Goal: Task Accomplishment & Management: Manage account settings

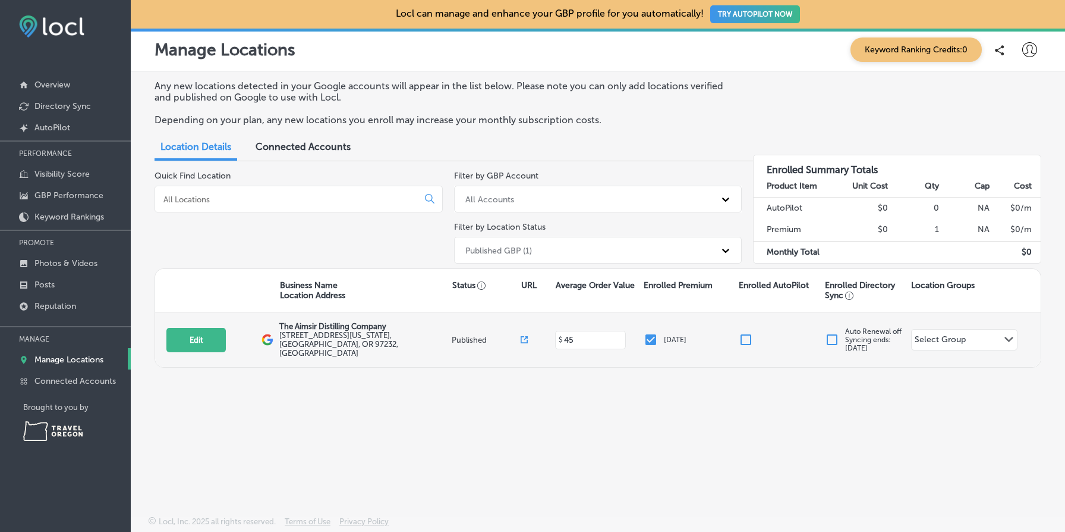
click at [835, 335] on input "checkbox" at bounding box center [832, 339] width 14 height 14
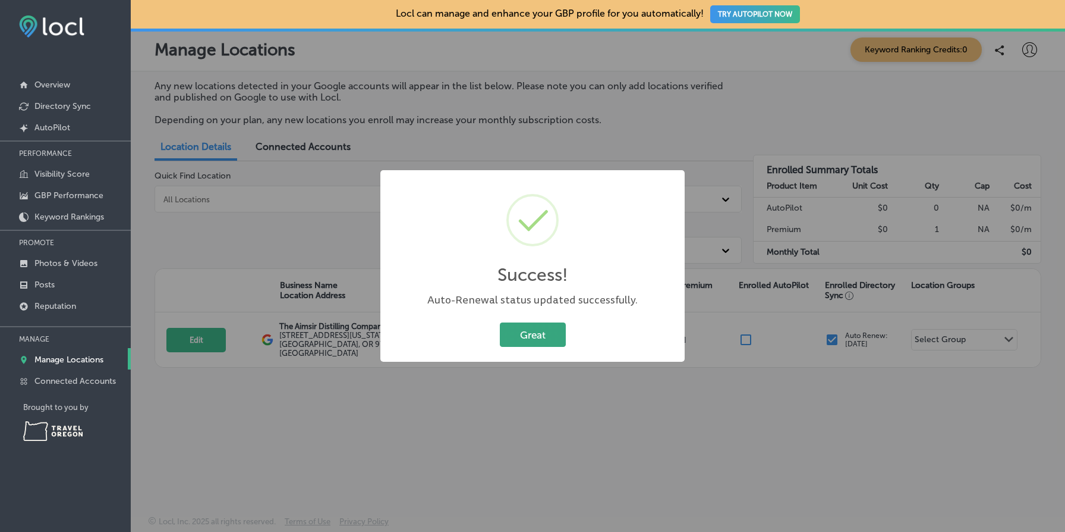
click at [553, 333] on button "Great" at bounding box center [533, 334] width 66 height 24
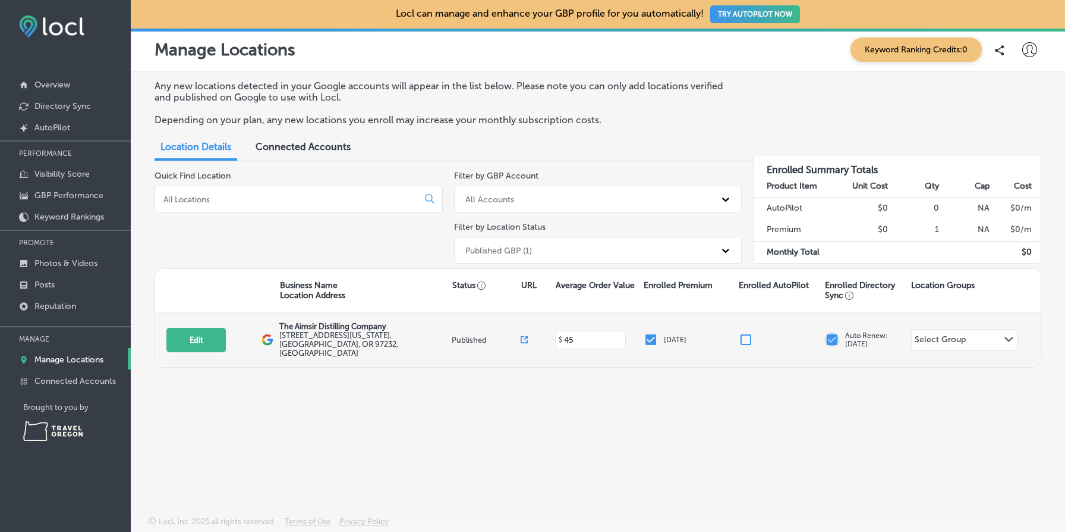
click at [832, 332] on input "checkbox" at bounding box center [832, 339] width 14 height 14
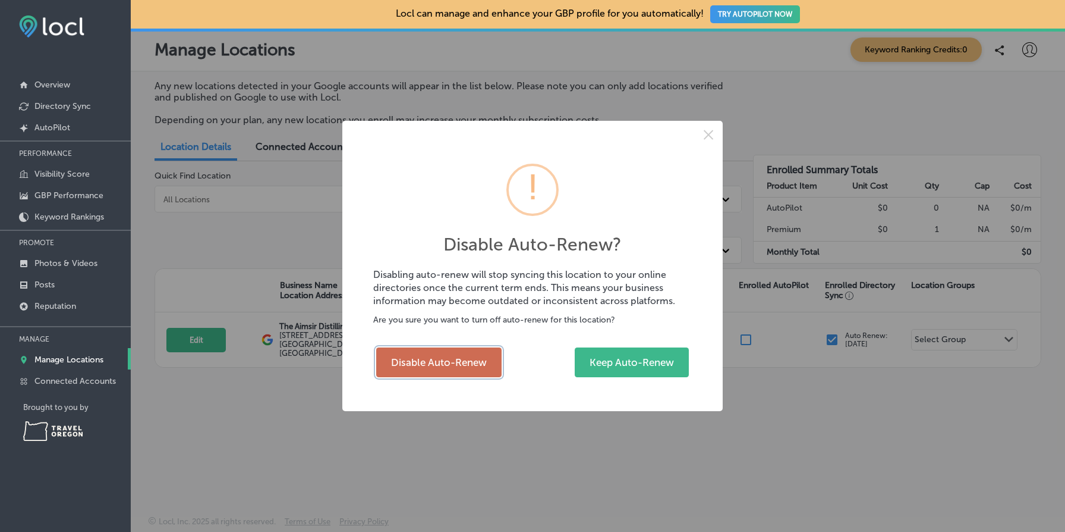
click at [426, 354] on button "Disable Auto-Renew" at bounding box center [438, 362] width 125 height 30
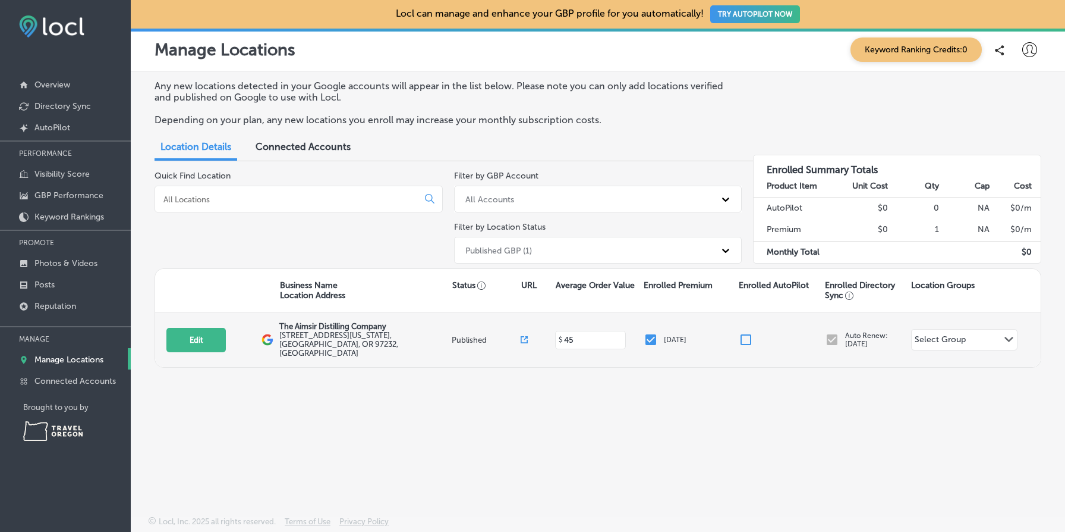
checkbox input "false"
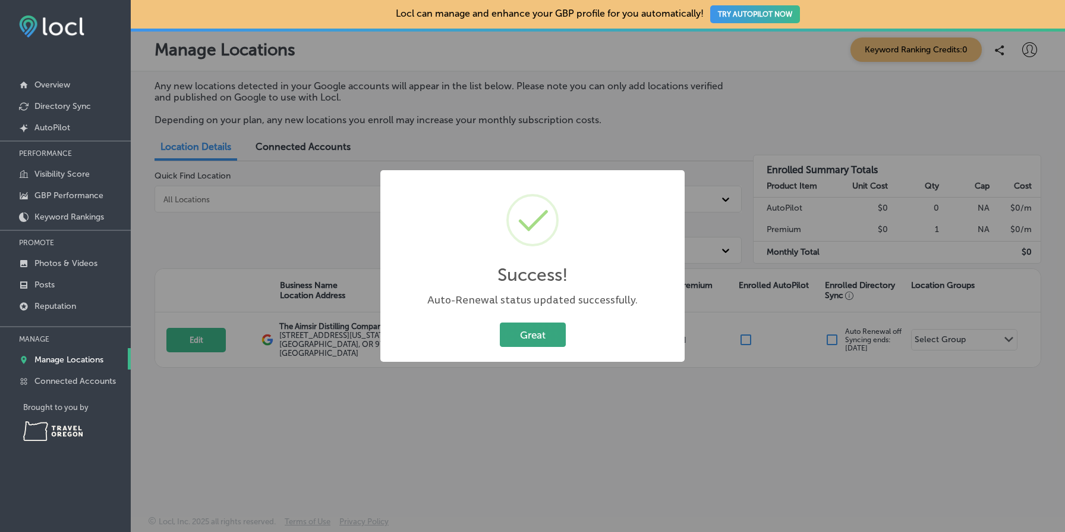
click at [537, 337] on button "Great" at bounding box center [533, 334] width 66 height 24
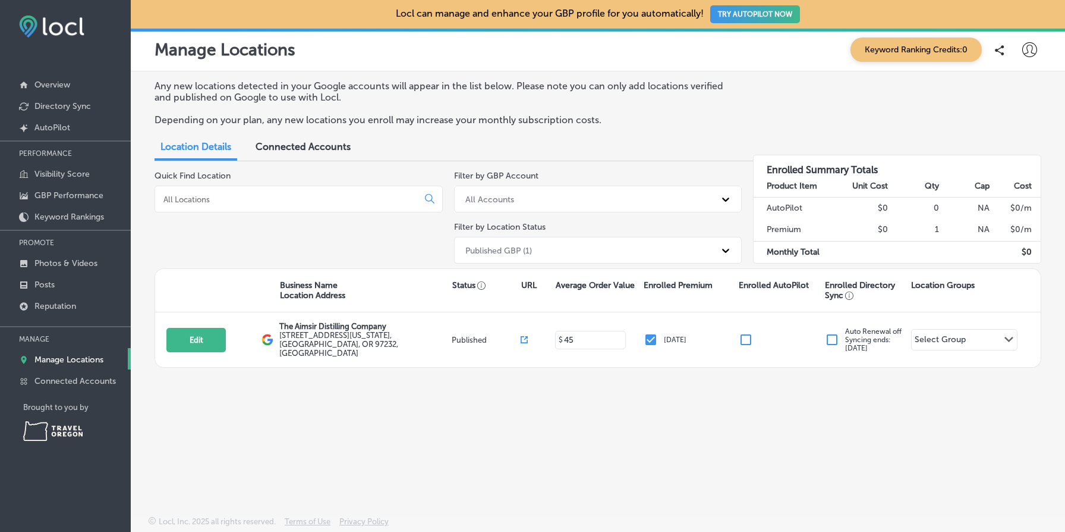
drag, startPoint x: 876, startPoint y: 331, endPoint x: 902, endPoint y: 359, distance: 38.3
click at [902, 359] on div "Any new locations detected in your Google accounts will appear in the list belo…" at bounding box center [598, 265] width 935 height 388
click at [921, 418] on div "Any new locations detected in your Google accounts will appear in the list belo…" at bounding box center [598, 265] width 935 height 388
click at [533, 419] on div "Any new locations detected in your Google accounts will appear in the list belo…" at bounding box center [598, 265] width 935 height 388
click at [1029, 49] on icon at bounding box center [1030, 49] width 15 height 15
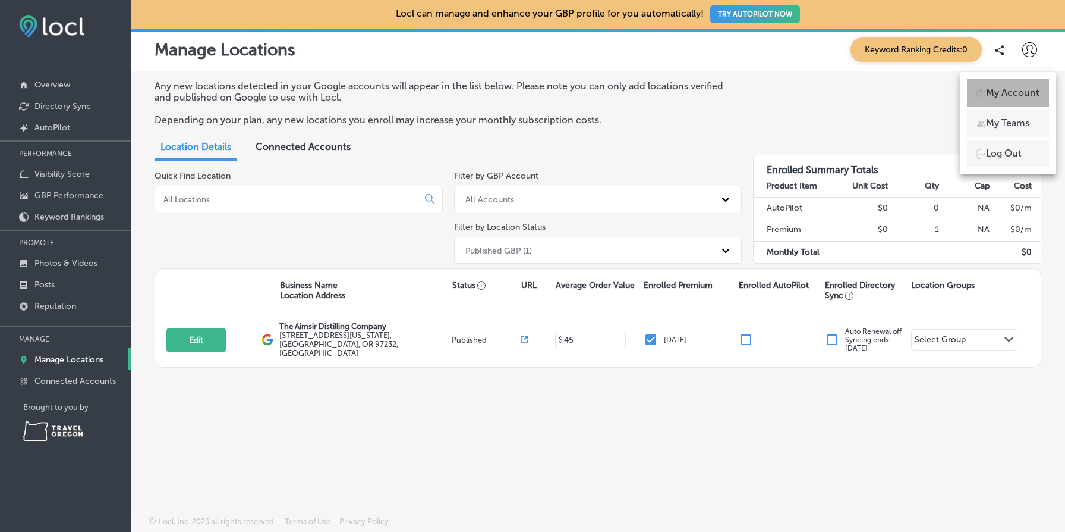
click at [1010, 91] on p "My Account" at bounding box center [1013, 93] width 54 height 14
select select "US"
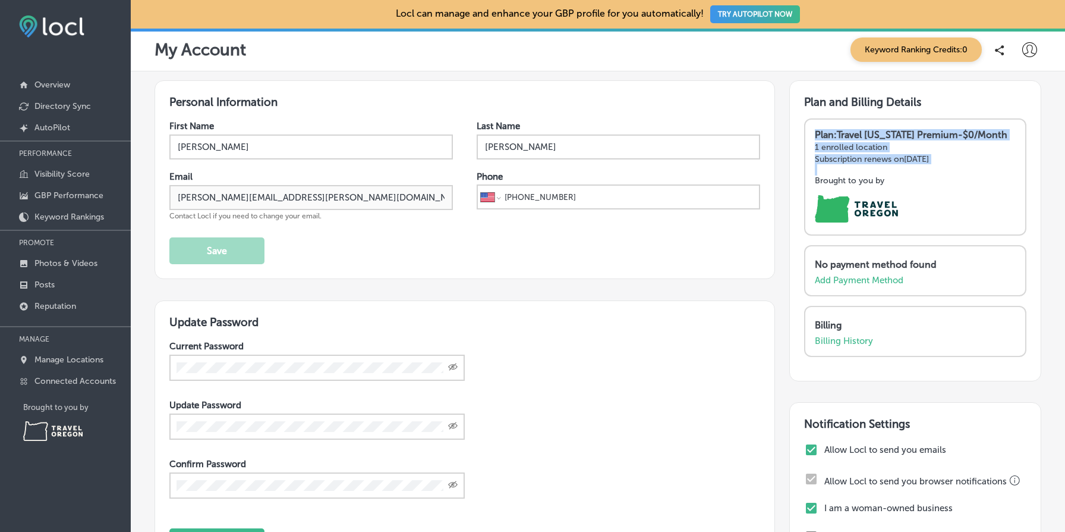
drag, startPoint x: 977, startPoint y: 190, endPoint x: 948, endPoint y: 118, distance: 77.1
click at [948, 118] on div "Plan: Travel [US_STATE] Premium - $0/Month 1 enrolled location Subscription ren…" at bounding box center [915, 176] width 222 height 117
click at [1024, 177] on div "Plan: Travel [US_STATE] Premium - $0/Month 1 enrolled location Subscription ren…" at bounding box center [915, 176] width 222 height 117
click at [1026, 46] on icon at bounding box center [1030, 49] width 15 height 15
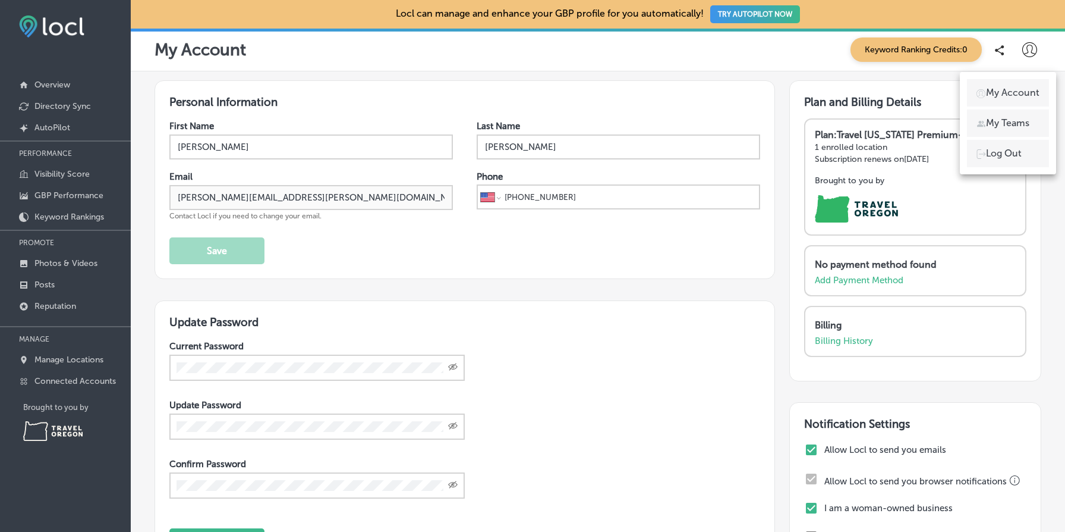
click at [1018, 85] on li "My Account" at bounding box center [1008, 92] width 82 height 27
click at [1001, 99] on p "My Account" at bounding box center [1013, 93] width 54 height 14
click at [831, 98] on div at bounding box center [532, 266] width 1065 height 532
click at [831, 98] on h3 "Plan and Billing Details" at bounding box center [915, 102] width 222 height 14
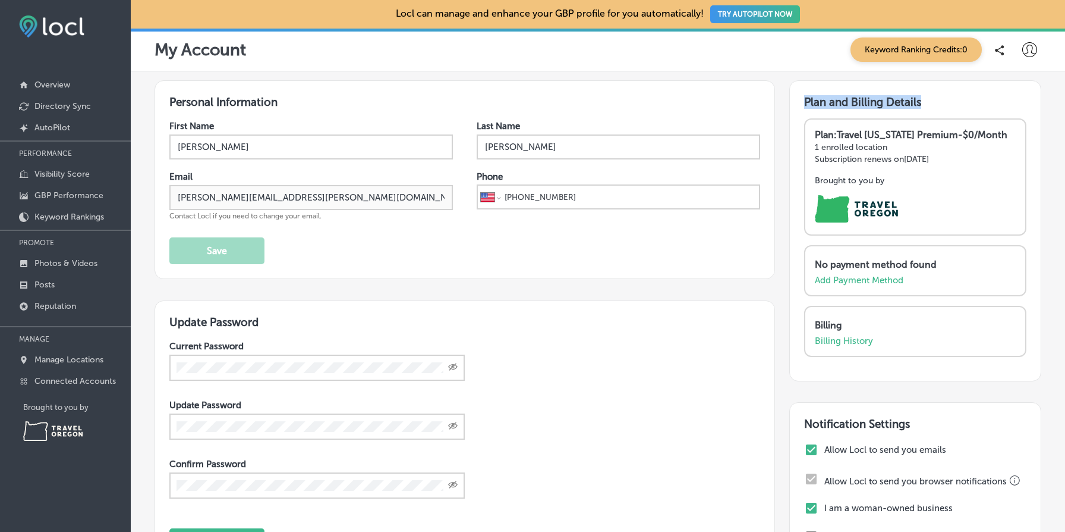
click at [976, 124] on div "Plan: Travel [US_STATE] Premium - $0/Month 1 enrolled location Subscription ren…" at bounding box center [915, 176] width 222 height 117
drag, startPoint x: 891, startPoint y: 136, endPoint x: 1002, endPoint y: 164, distance: 115.2
click at [1002, 164] on div "Plan: Travel [US_STATE] Premium - $0/Month 1 enrolled location Subscription ren…" at bounding box center [915, 152] width 201 height 46
